Goal: Find specific page/section

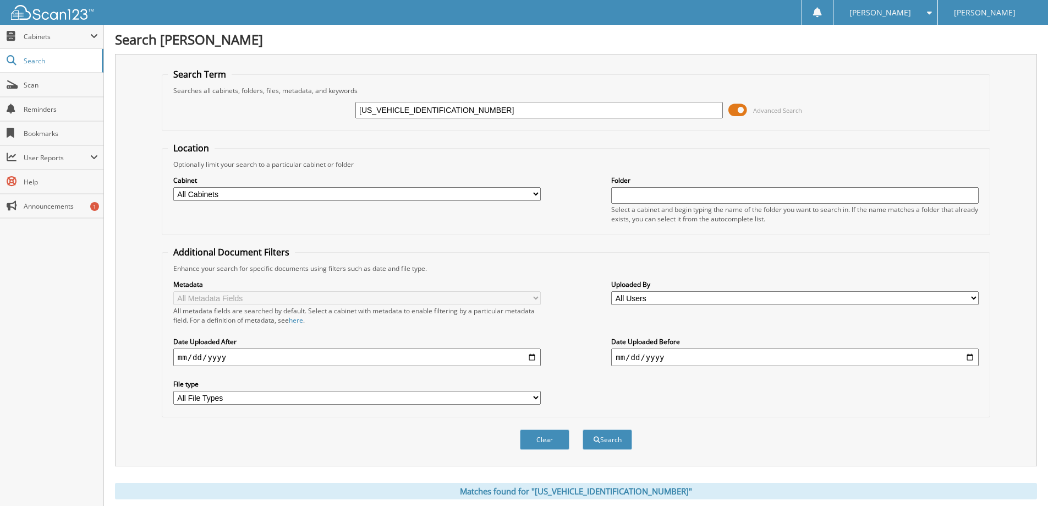
click at [401, 106] on input "[US_VEHICLE_IDENTIFICATION_NUMBER]" at bounding box center [539, 110] width 368 height 17
paste input "C4HJXDG4MW731999"
type input "[US_VEHICLE_IDENTIFICATION_NUMBER]"
click at [609, 443] on button "Search" at bounding box center [608, 439] width 50 height 20
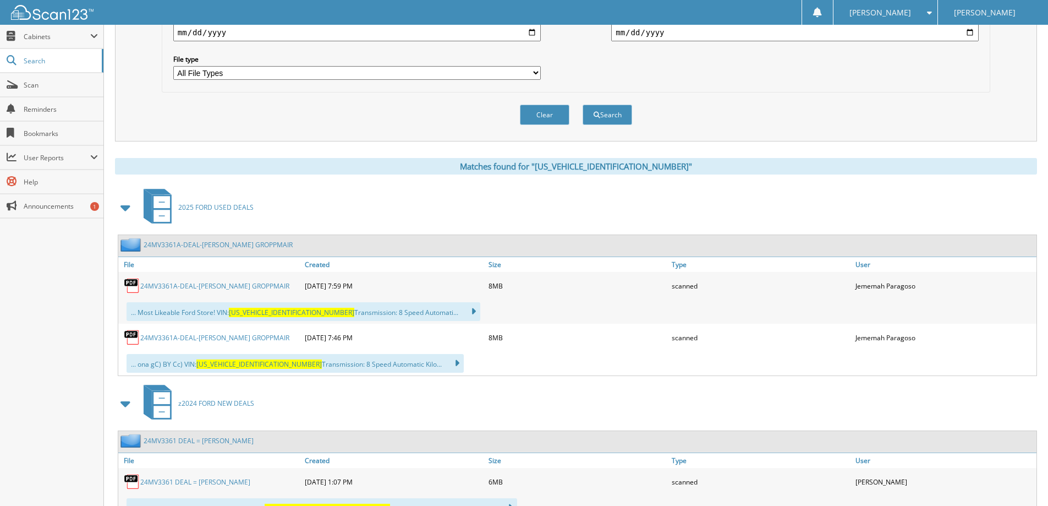
scroll to position [385, 0]
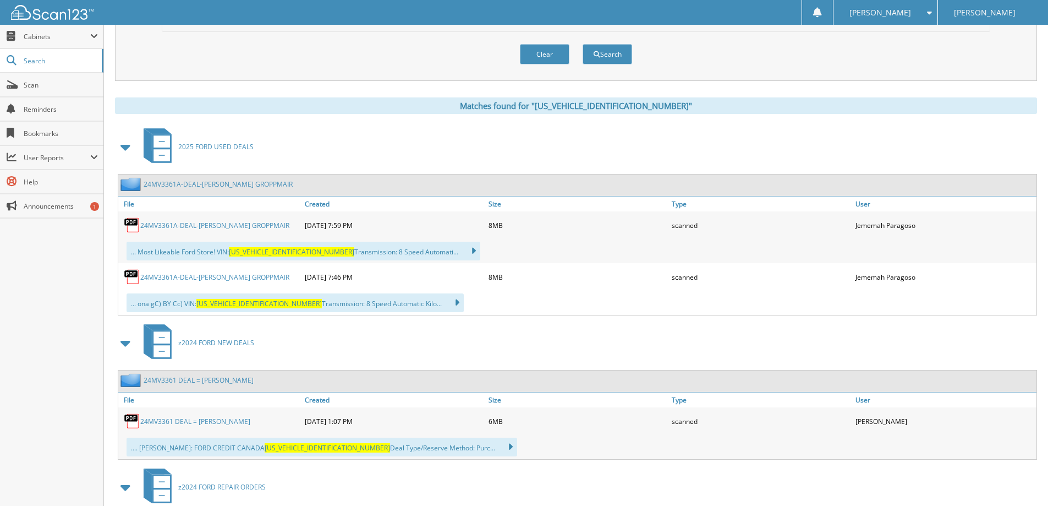
drag, startPoint x: 236, startPoint y: 226, endPoint x: 247, endPoint y: 224, distance: 11.8
click at [236, 226] on link "24MV3361A-DEAL-[PERSON_NAME] GROPPMAIR" at bounding box center [214, 225] width 149 height 9
